Goal: Information Seeking & Learning: Learn about a topic

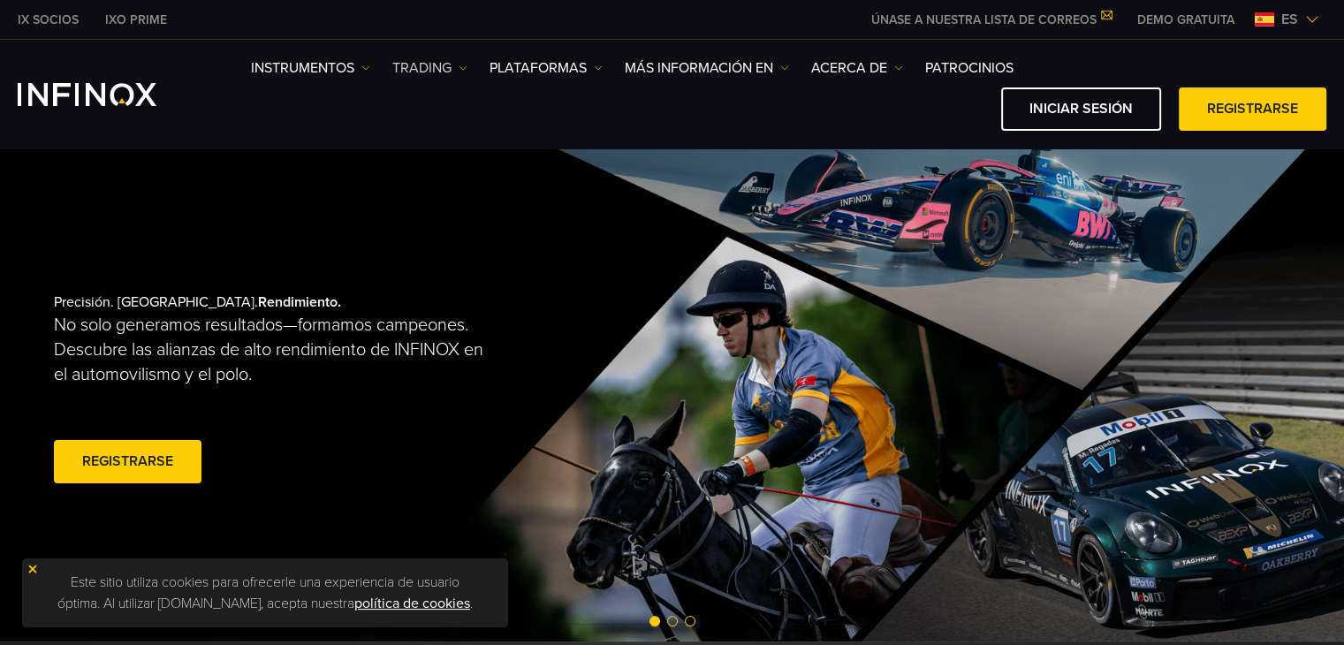
click at [422, 58] on link "TRADING" at bounding box center [429, 67] width 75 height 21
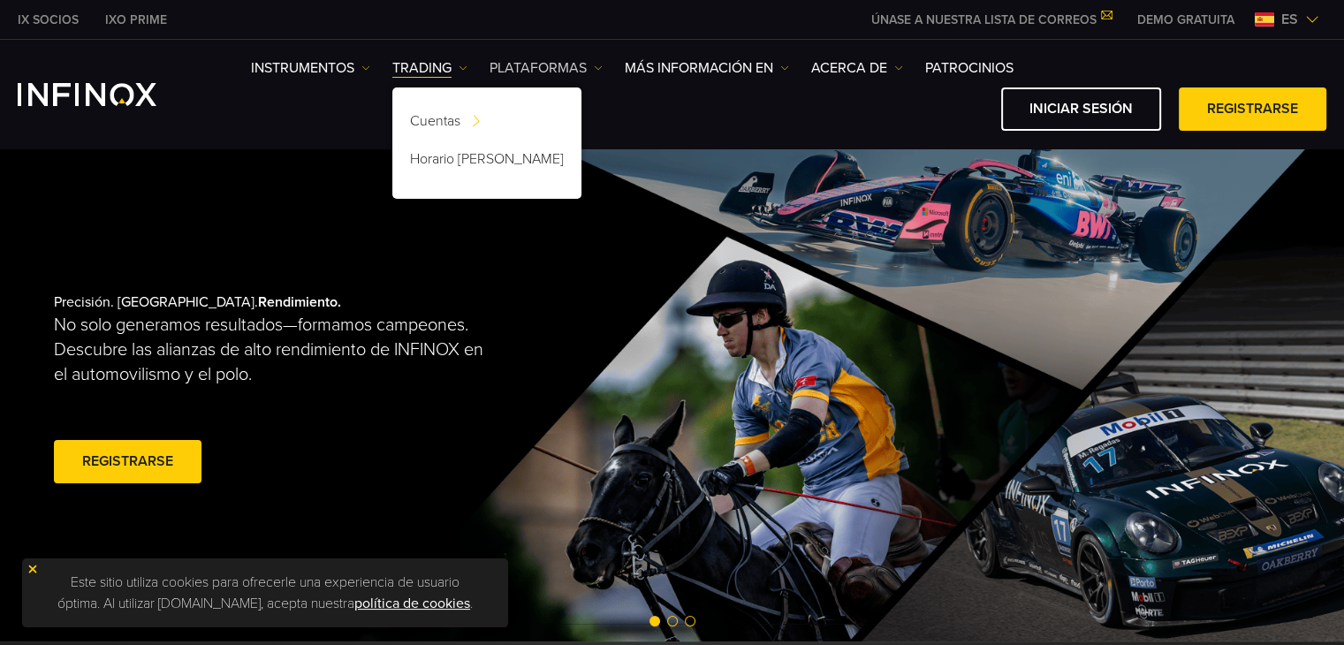
click at [567, 65] on link "PLATAFORMAS" at bounding box center [545, 67] width 113 height 21
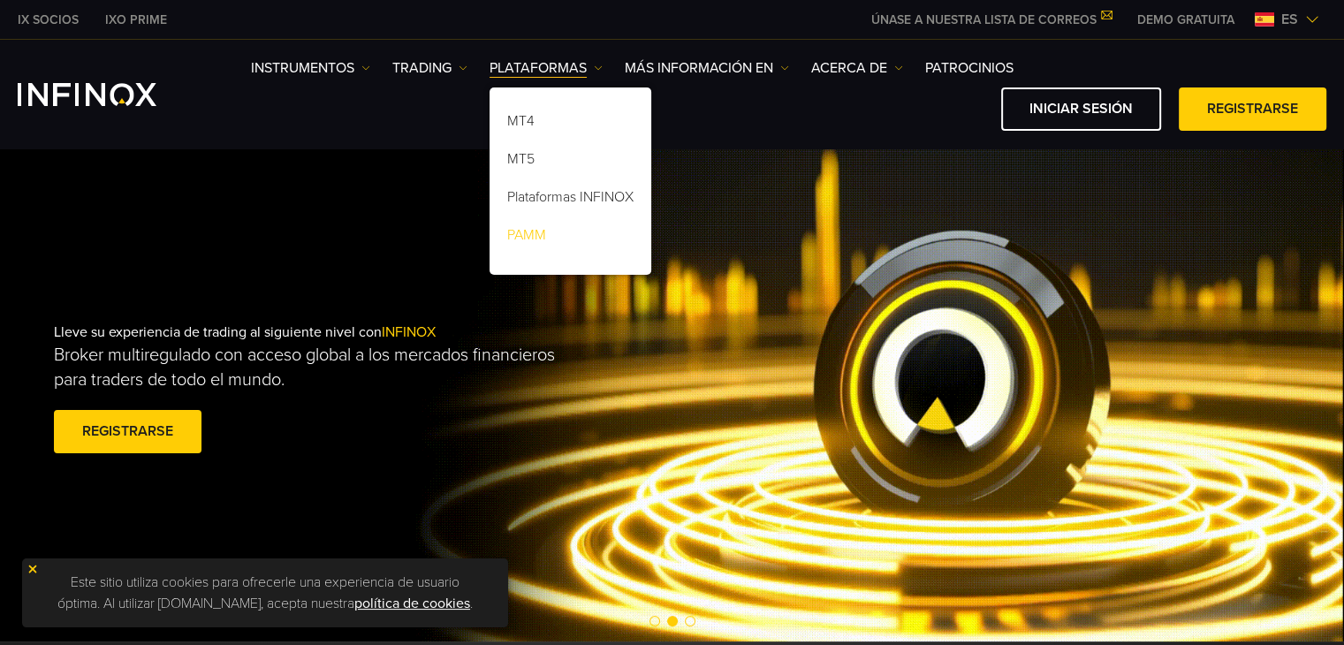
click at [541, 240] on link "PAMM" at bounding box center [570, 238] width 162 height 38
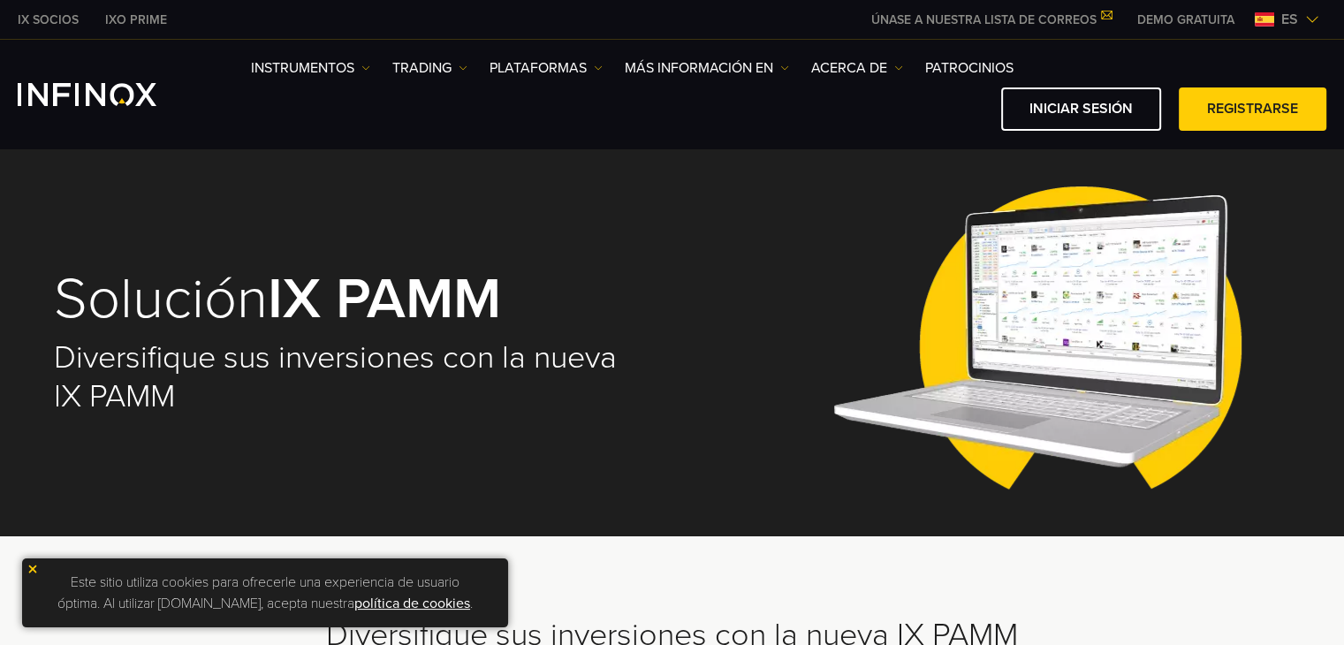
click at [780, 364] on div "Solución IX PAMM Diversifique sus inversiones con la nueva IX PAMM" at bounding box center [672, 342] width 1237 height 387
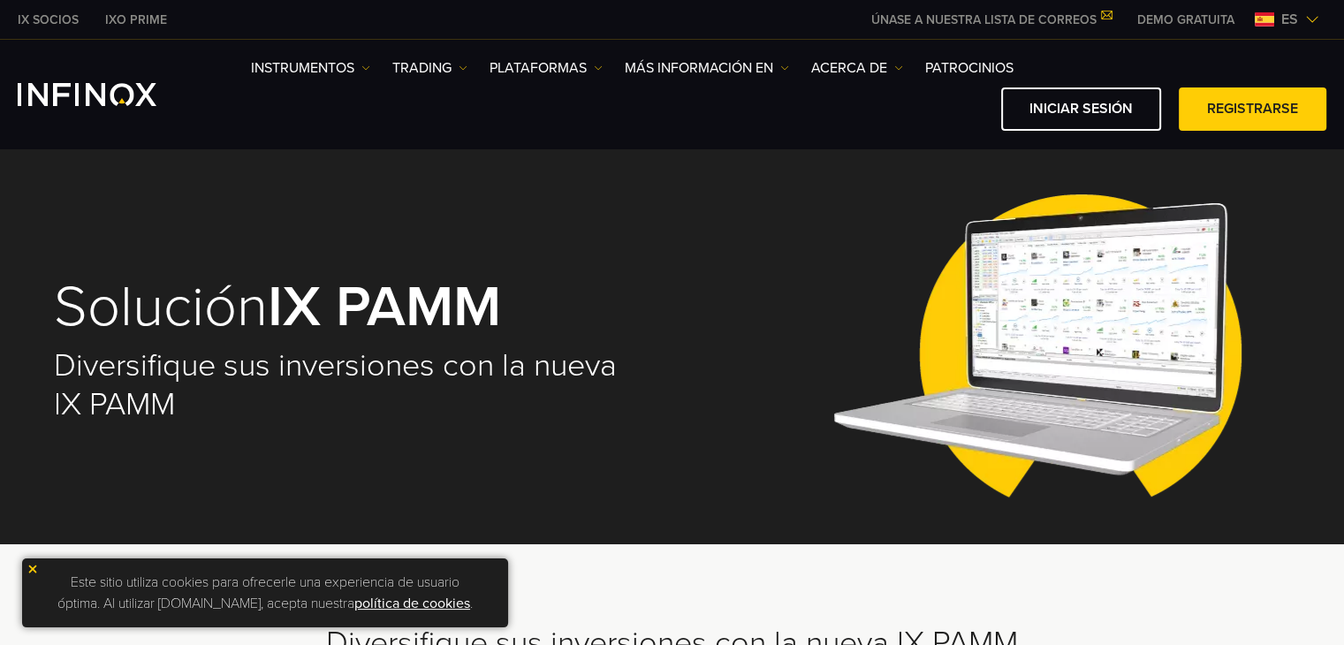
scroll to position [1127, 0]
